Goal: Task Accomplishment & Management: Manage account settings

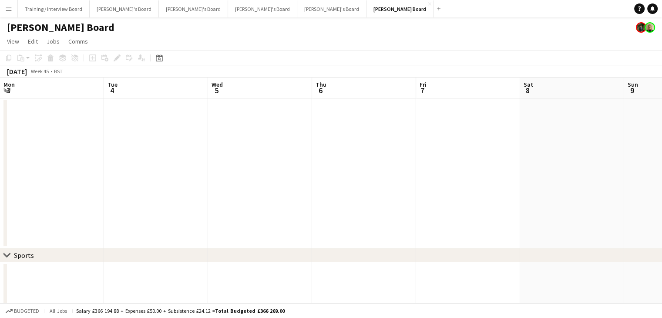
scroll to position [0, 356]
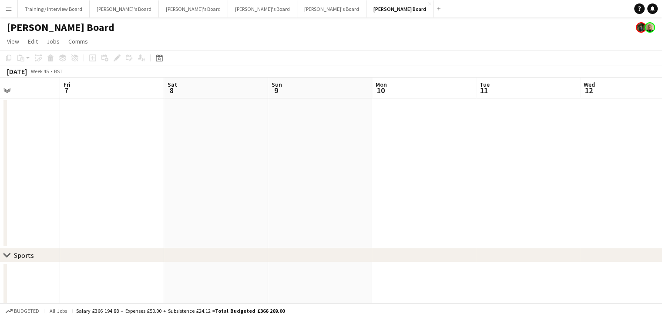
click at [7, 9] on app-icon "Menu" at bounding box center [8, 8] width 7 height 7
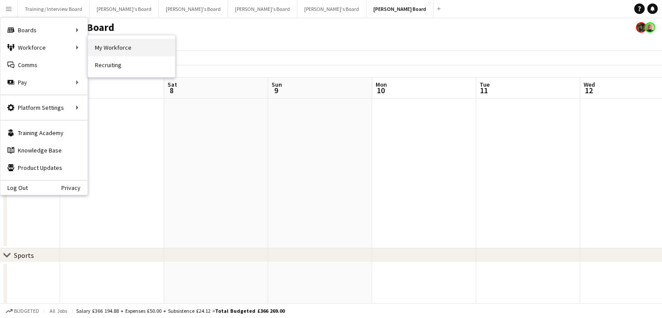
click at [112, 45] on link "My Workforce" at bounding box center [131, 47] width 87 height 17
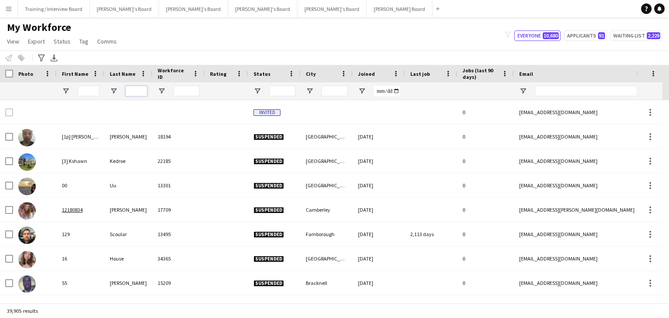
click at [134, 89] on input "Last Name Filter Input" at bounding box center [136, 91] width 22 height 10
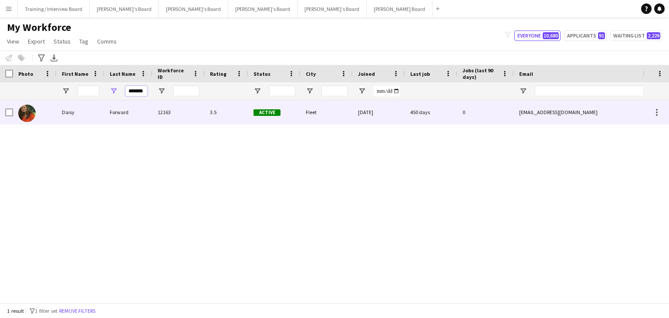
type input "*******"
click at [136, 121] on div "Forward" at bounding box center [129, 112] width 48 height 24
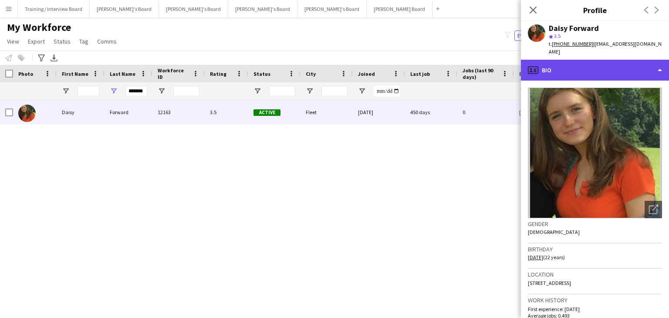
click at [611, 62] on div "profile Bio" at bounding box center [595, 70] width 148 height 21
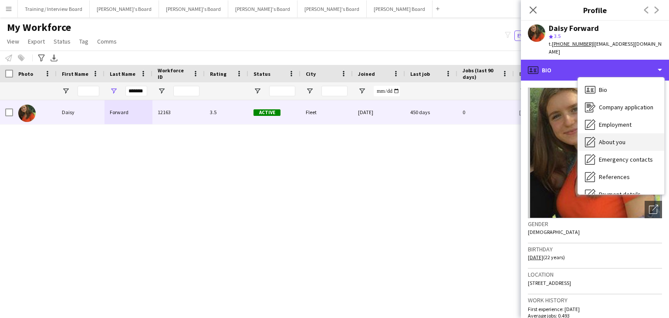
scroll to position [44, 0]
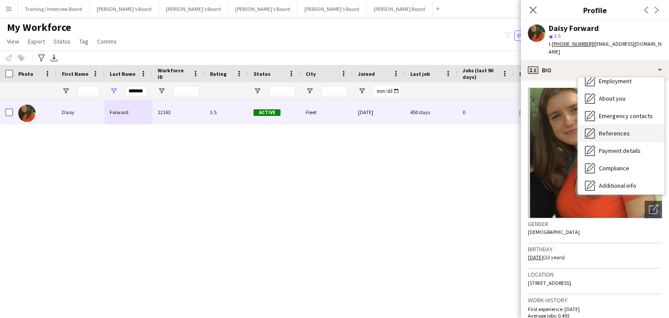
click at [622, 129] on span "References" at bounding box center [614, 133] width 31 height 8
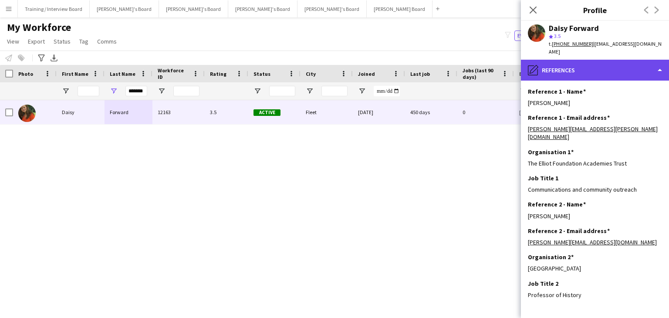
click at [611, 60] on div "pencil4 References" at bounding box center [595, 70] width 148 height 21
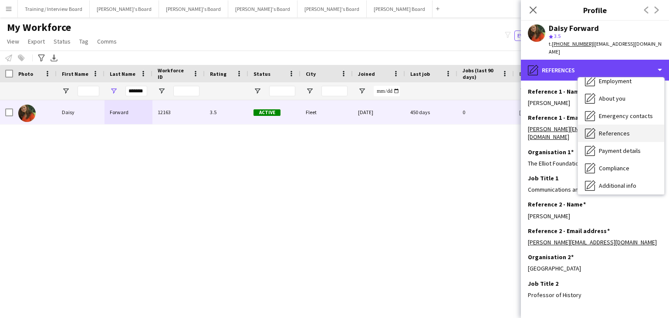
scroll to position [87, 0]
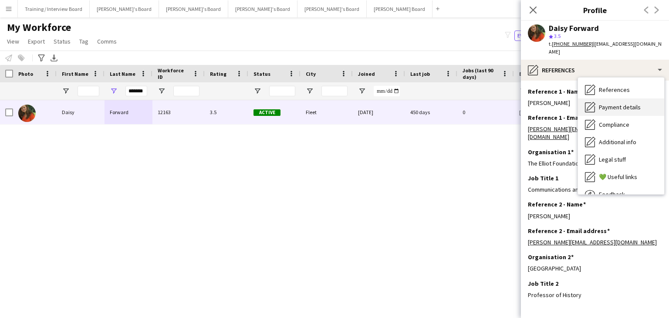
click at [630, 103] on div "Payment details Payment details" at bounding box center [621, 106] width 86 height 17
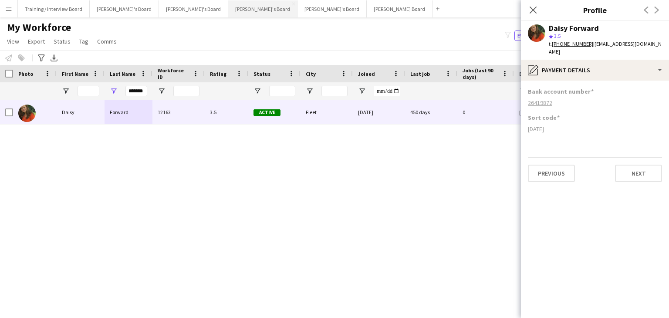
click at [228, 14] on button "[PERSON_NAME]'s Board Close" at bounding box center [262, 8] width 69 height 17
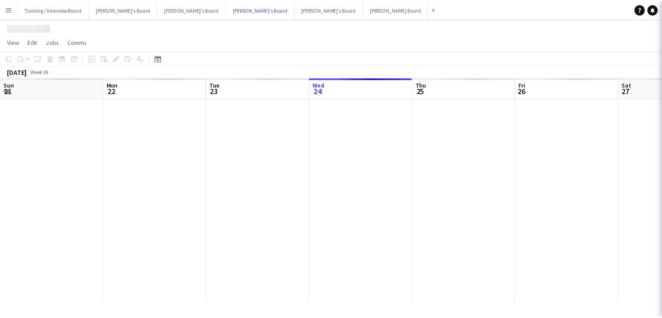
scroll to position [0, 208]
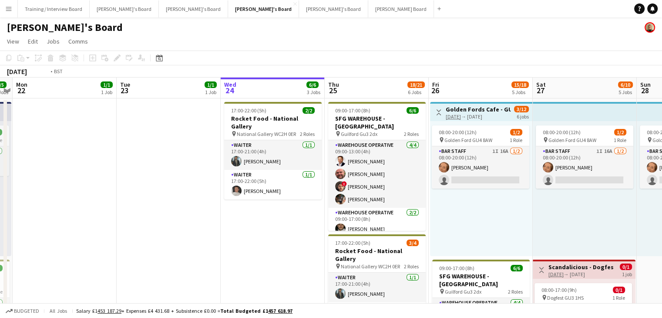
drag, startPoint x: 145, startPoint y: 88, endPoint x: 281, endPoint y: 90, distance: 135.9
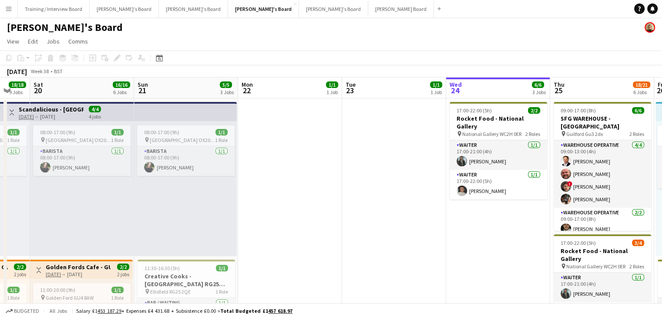
drag, startPoint x: 148, startPoint y: 96, endPoint x: 395, endPoint y: 93, distance: 247.3
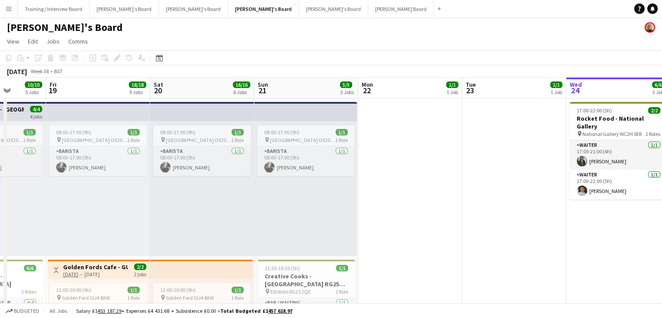
drag, startPoint x: 149, startPoint y: 93, endPoint x: 306, endPoint y: 91, distance: 156.8
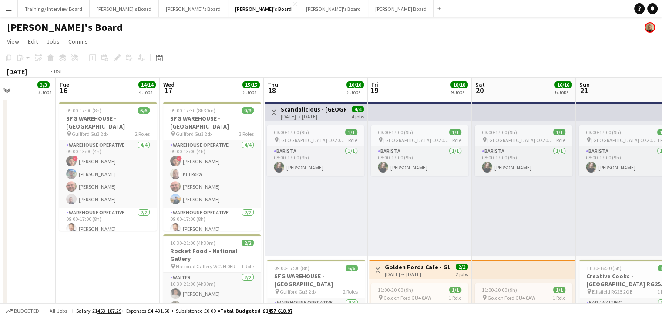
drag, startPoint x: 139, startPoint y: 89, endPoint x: 376, endPoint y: 92, distance: 236.9
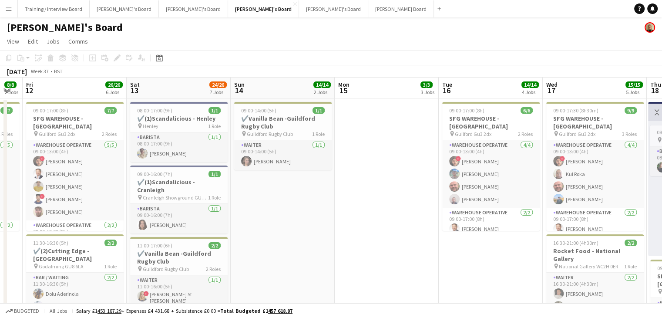
drag, startPoint x: 183, startPoint y: 89, endPoint x: 428, endPoint y: 93, distance: 245.2
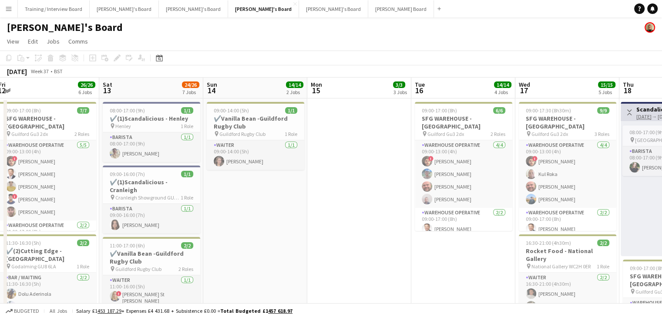
drag, startPoint x: 310, startPoint y: 91, endPoint x: 300, endPoint y: 97, distance: 11.3
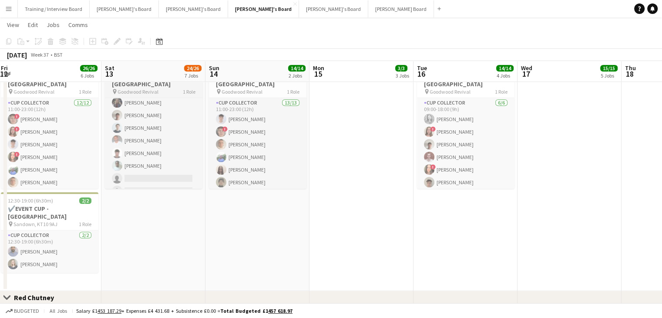
scroll to position [141, 0]
click at [284, 32] on app-page-menu "View Day view expanded Day view collapsed Month view Date picker Jump to [DATE]…" at bounding box center [331, 25] width 662 height 17
click at [8, 4] on button "Menu" at bounding box center [8, 8] width 17 height 17
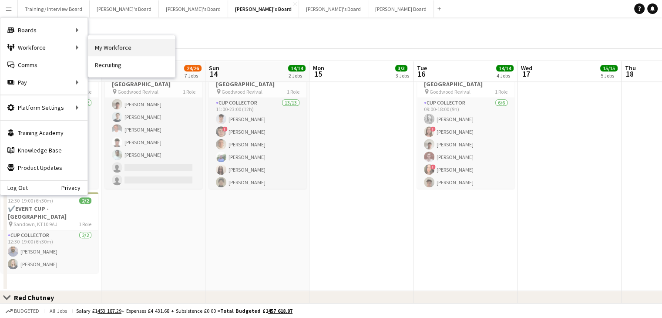
click at [134, 44] on link "My Workforce" at bounding box center [131, 47] width 87 height 17
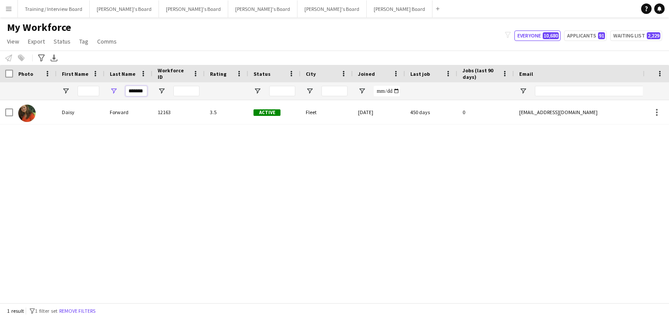
drag, startPoint x: 147, startPoint y: 92, endPoint x: 119, endPoint y: 93, distance: 27.4
click at [119, 93] on div "*******" at bounding box center [129, 90] width 48 height 17
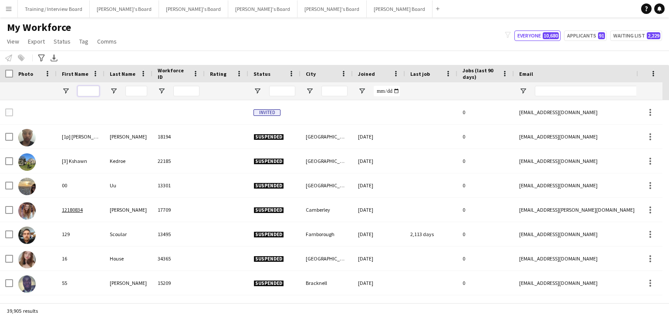
click at [85, 91] on input "First Name Filter Input" at bounding box center [89, 91] width 22 height 10
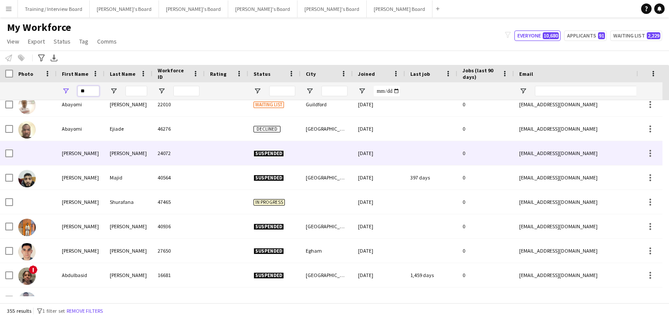
scroll to position [131, 0]
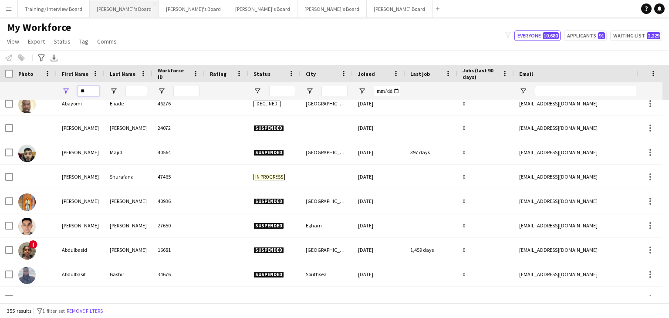
type input "**"
drag, startPoint x: 93, startPoint y: 91, endPoint x: 75, endPoint y: 92, distance: 17.9
click at [75, 92] on div "**" at bounding box center [81, 90] width 48 height 17
